Goal: Task Accomplishment & Management: Manage account settings

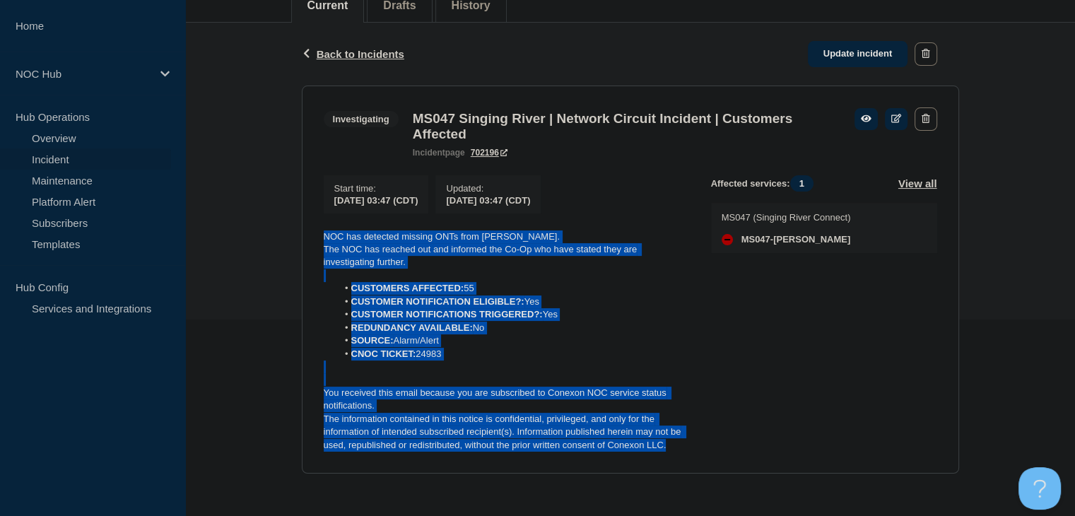
drag, startPoint x: 675, startPoint y: 444, endPoint x: 289, endPoint y: 225, distance: 444.2
click at [289, 225] on div "Back Back to Incidents Update incident Investigating MS047 Singing River | Netw…" at bounding box center [629, 259] width 889 height 473
copy div "NOC has detected missing ONTs from [PERSON_NAME]. The NOC has reached out and i…"
click at [841, 52] on link "Update incident" at bounding box center [858, 54] width 100 height 26
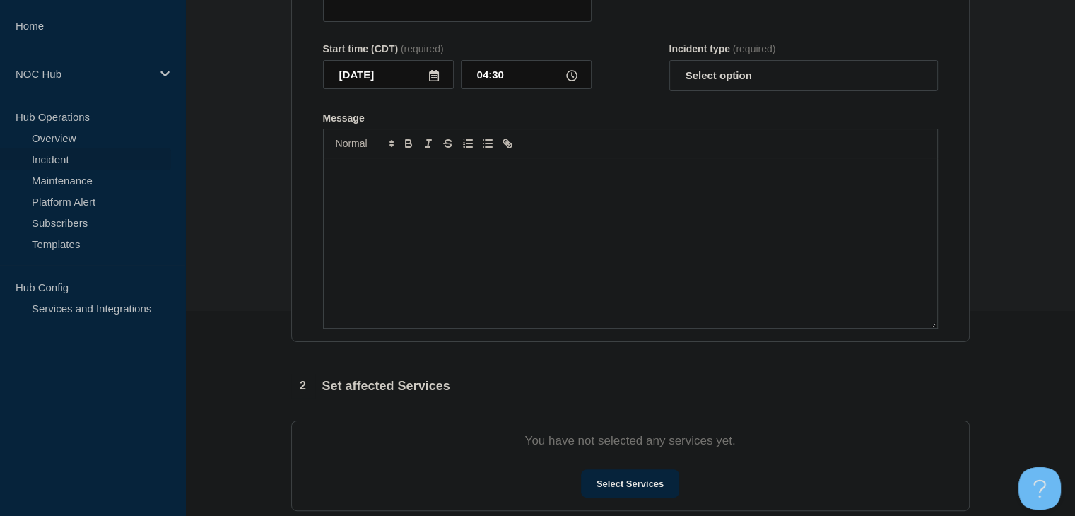
click at [499, 264] on div "Message" at bounding box center [630, 243] width 613 height 170
type input "MS047 Singing River | Network Circuit Incident | Customers Affected"
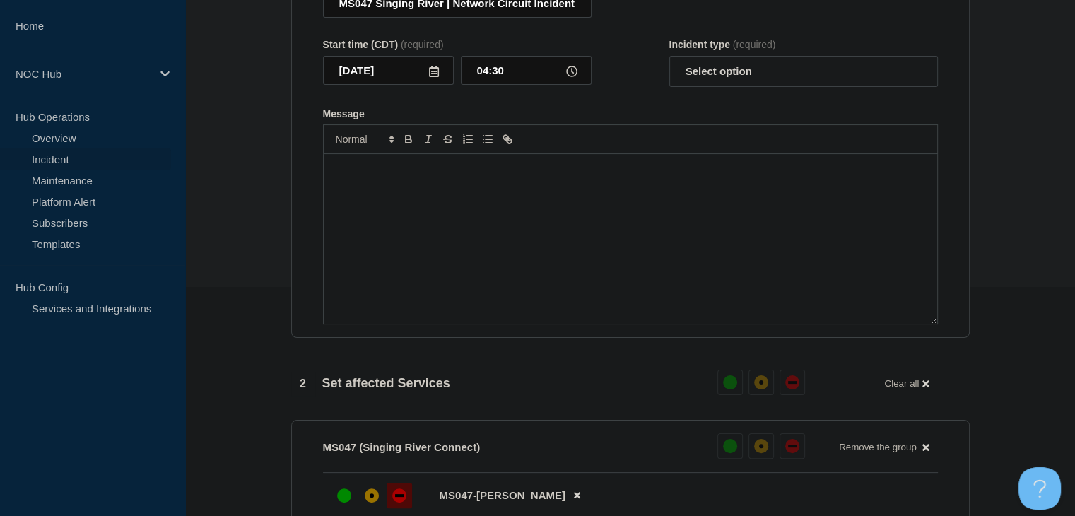
scroll to position [20, 0]
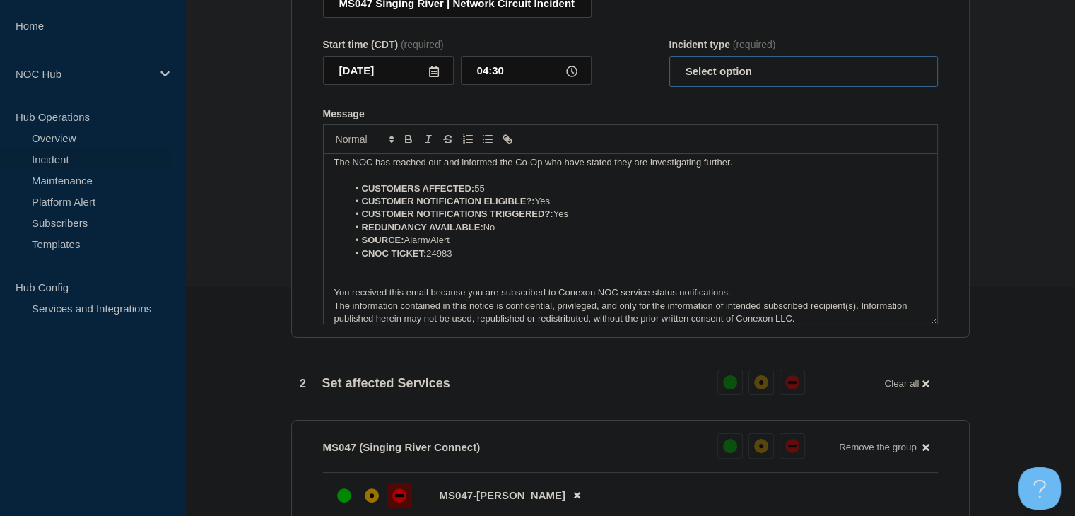
click at [769, 83] on select "Select option Investigating Identified Monitoring Resolved" at bounding box center [803, 71] width 268 height 31
select select "investigating"
click at [669, 64] on select "Select option Investigating Identified Monitoring Resolved" at bounding box center [803, 71] width 268 height 31
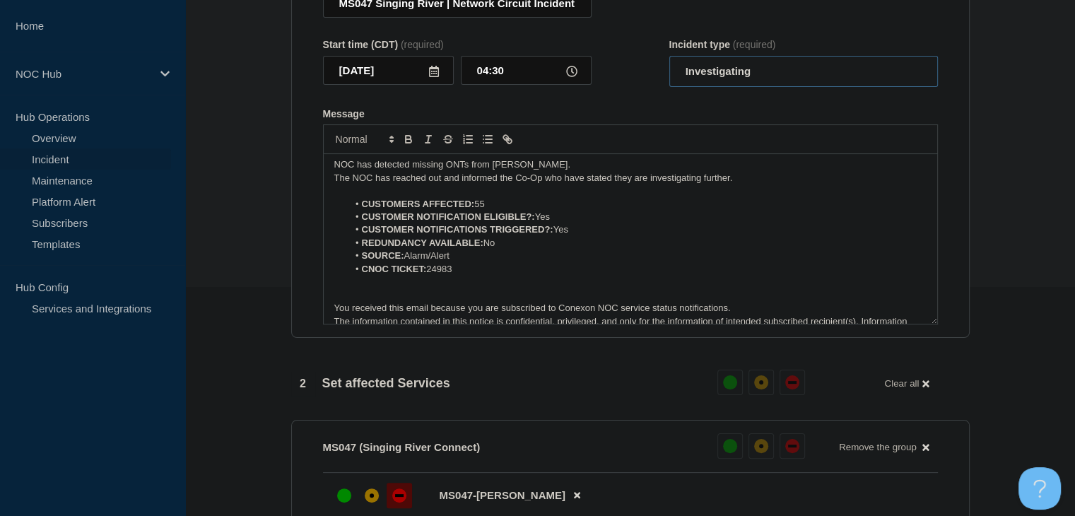
scroll to position [0, 0]
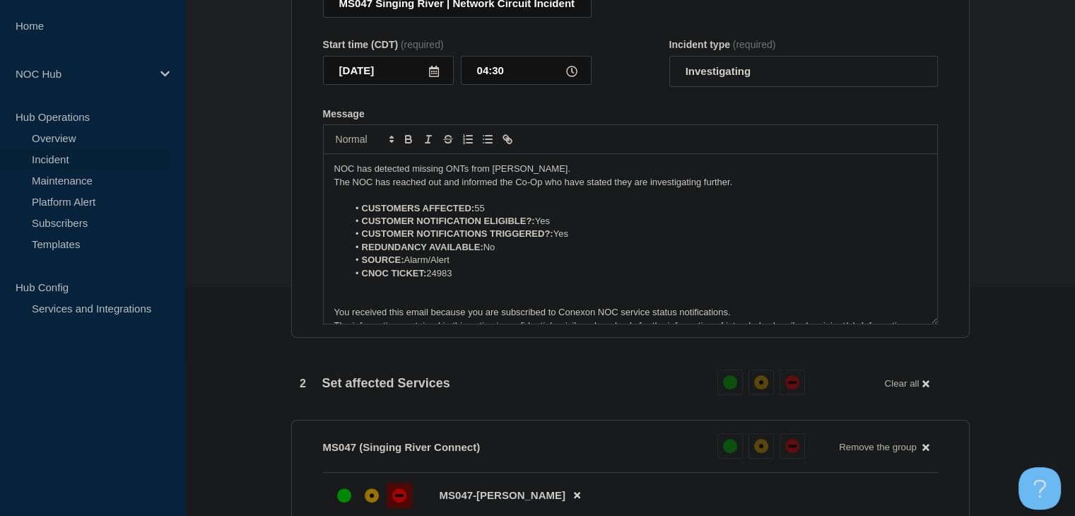
click at [444, 175] on p "NOC has detected missing ONTs from [PERSON_NAME]." at bounding box center [630, 168] width 592 height 13
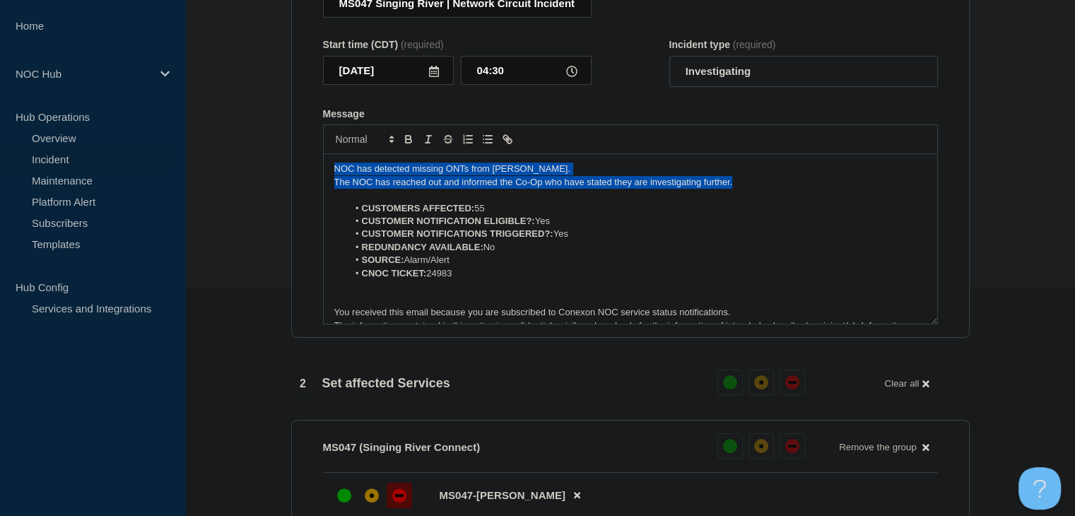
drag, startPoint x: 749, startPoint y: 187, endPoint x: 288, endPoint y: 170, distance: 461.0
click at [289, 170] on div "1 Provide details Title (required) MS047 Singing River | Network Circuit Incide…" at bounding box center [630, 411] width 694 height 998
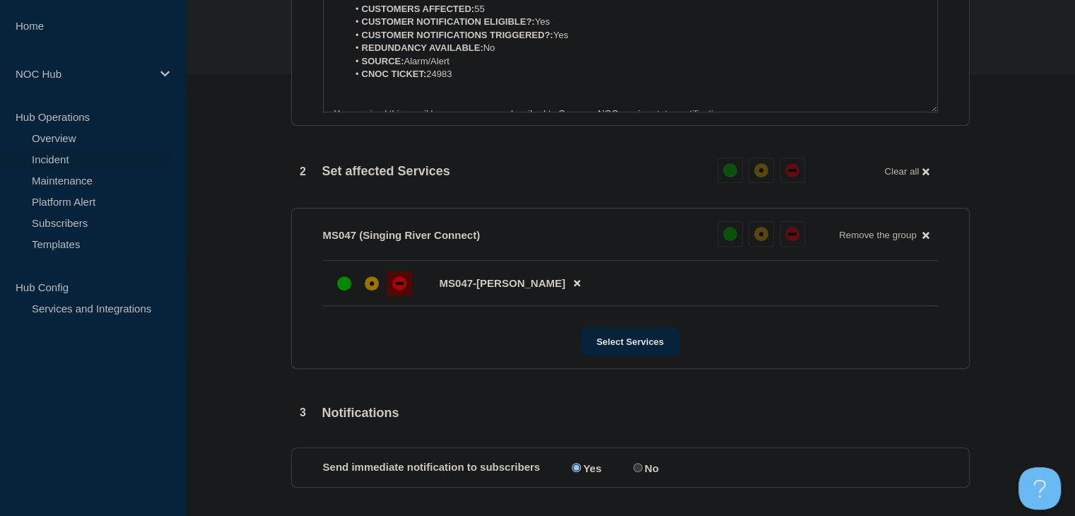
scroll to position [582, 0]
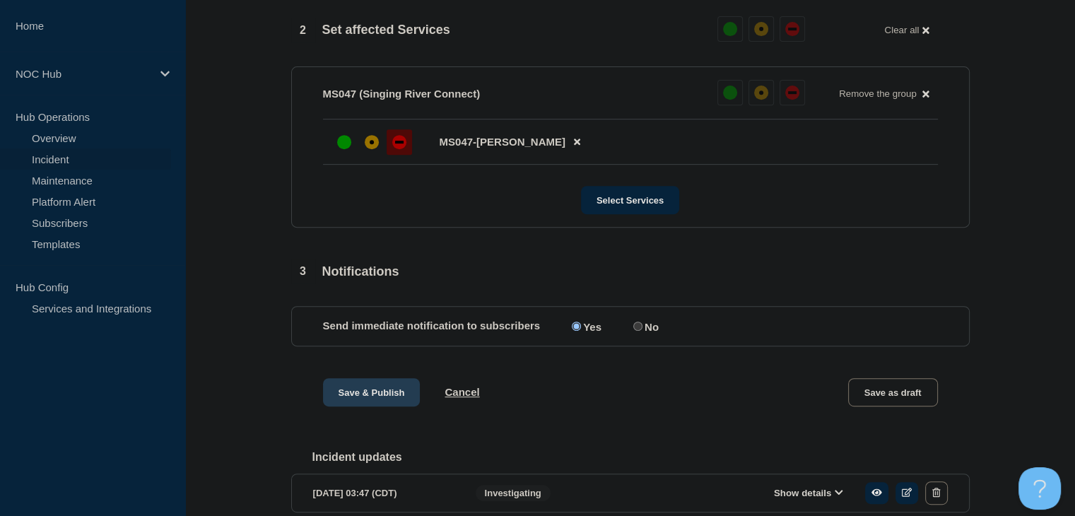
click at [353, 406] on button "Save & Publish" at bounding box center [371, 392] width 97 height 28
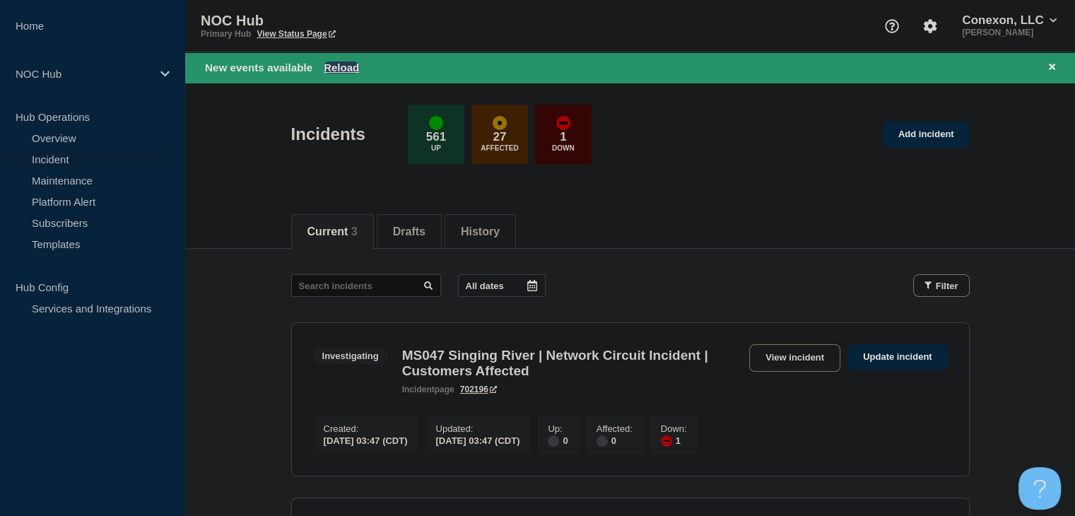
click at [339, 64] on button "Reload" at bounding box center [341, 67] width 35 height 12
